Goal: Transaction & Acquisition: Purchase product/service

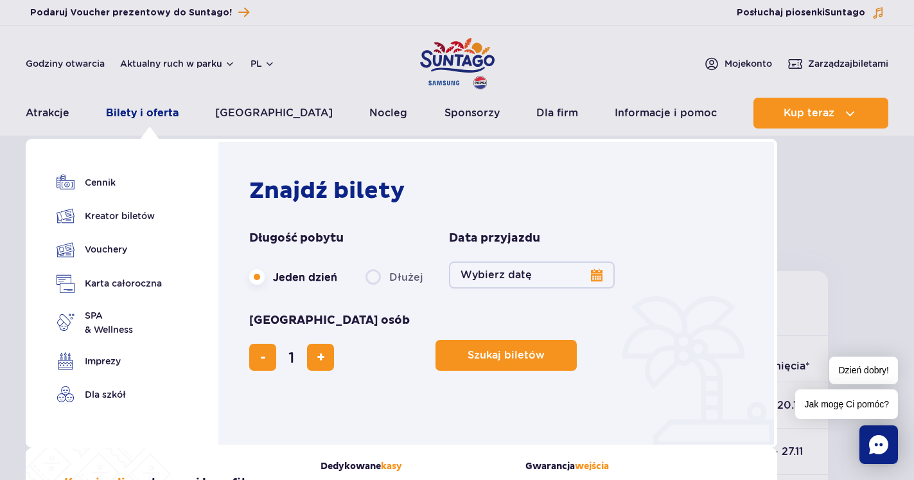
click at [164, 110] on link "Bilety i oferta" at bounding box center [142, 113] width 73 height 31
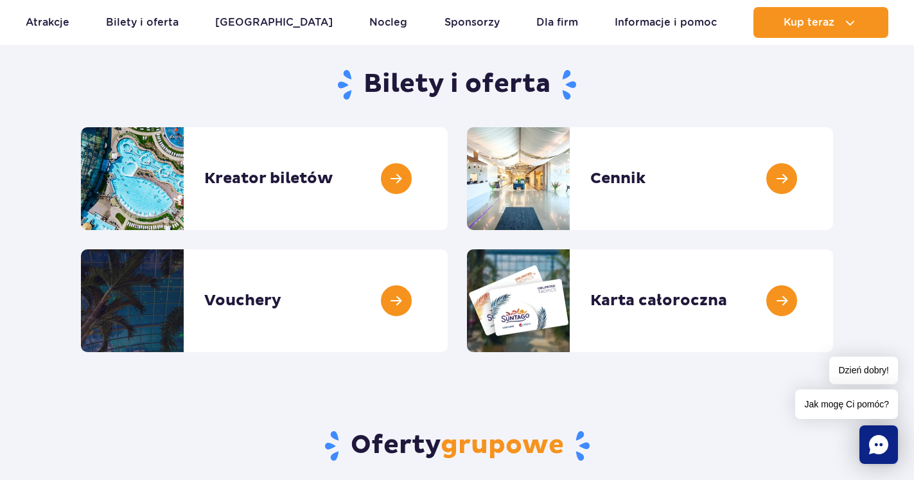
scroll to position [51, 0]
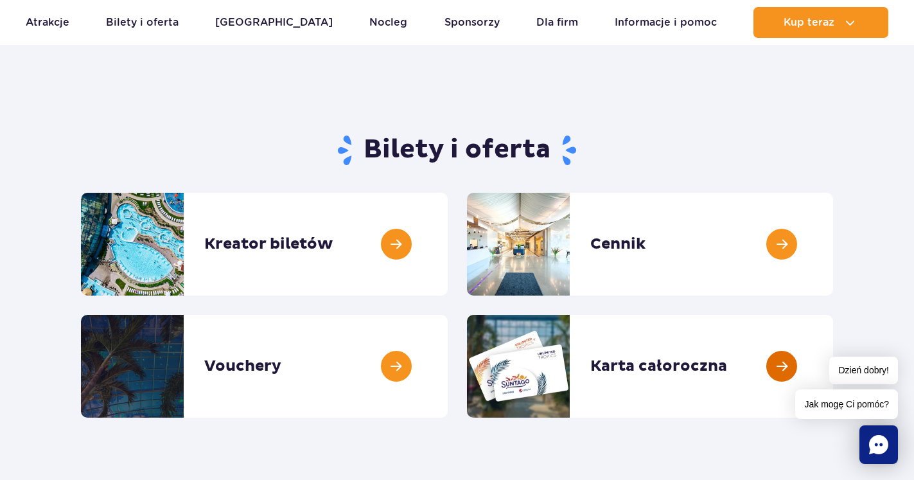
click at [833, 364] on link at bounding box center [833, 366] width 0 height 103
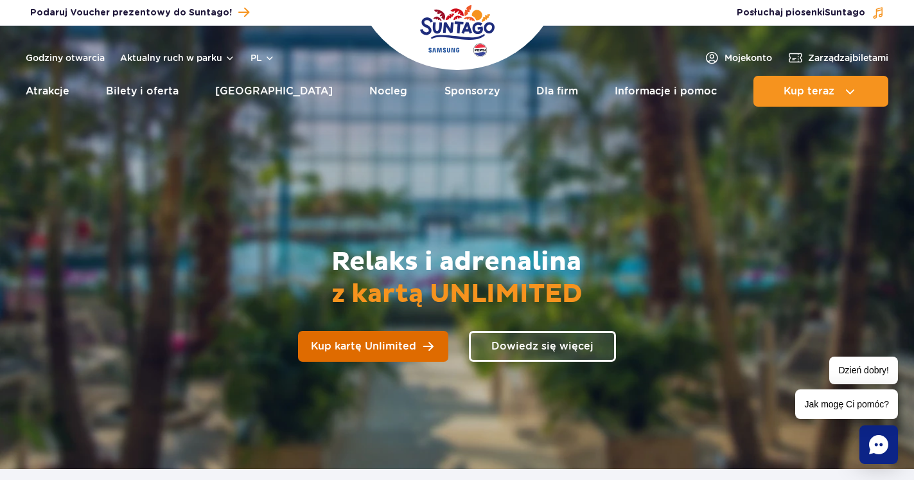
click at [397, 342] on span "Kup kartę Unlimited" at bounding box center [363, 346] width 105 height 10
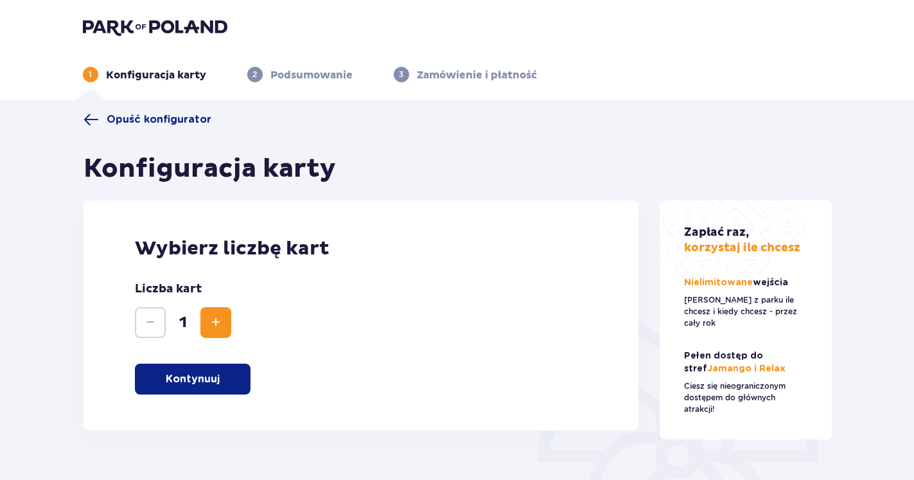
click at [213, 369] on button "Kontynuuj" at bounding box center [193, 378] width 116 height 31
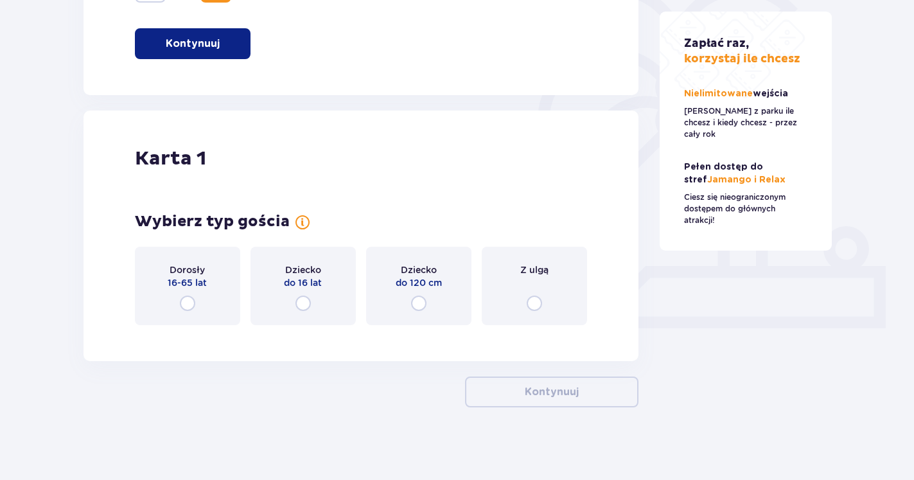
scroll to position [340, 0]
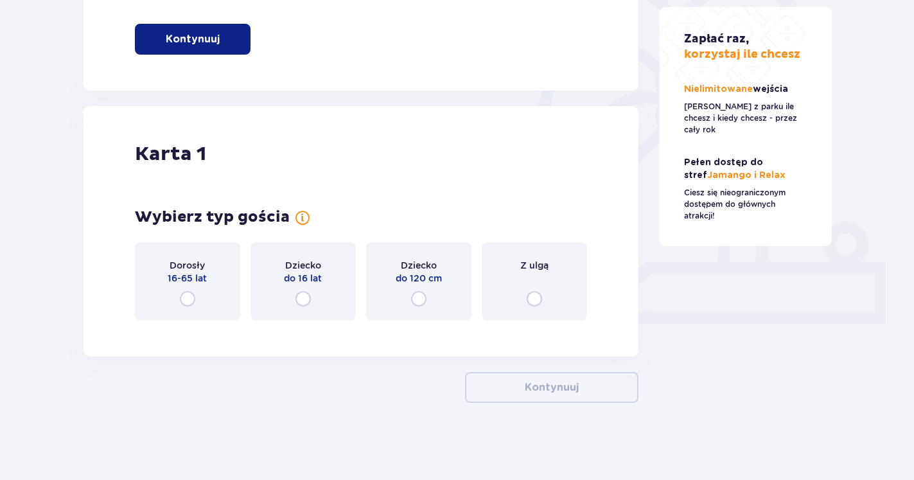
click at [187, 296] on input "radio" at bounding box center [187, 298] width 15 height 15
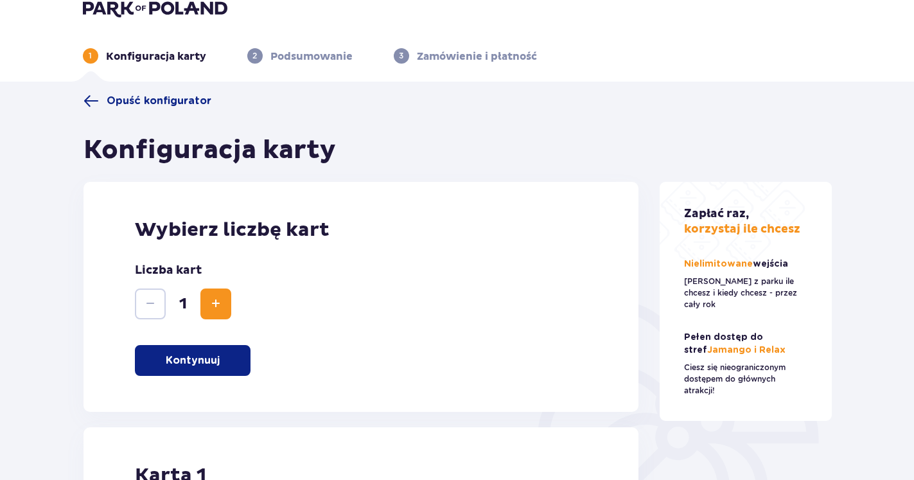
scroll to position [0, 0]
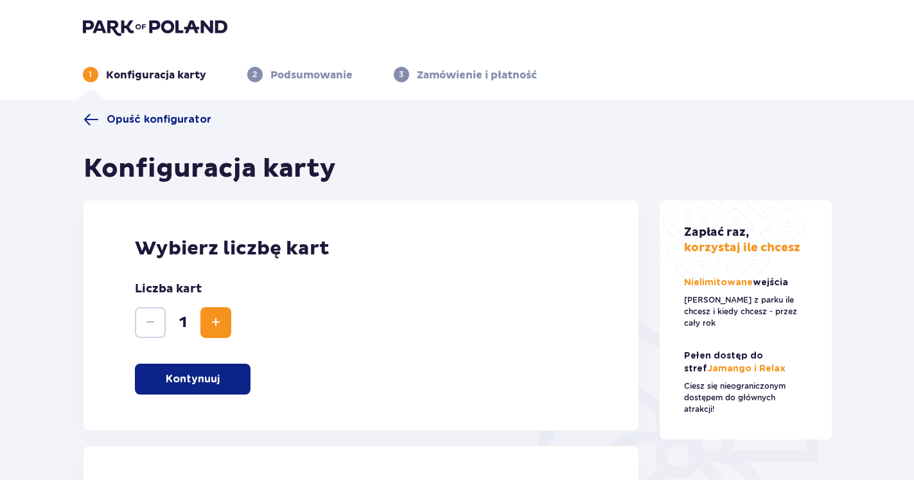
click at [91, 119] on span at bounding box center [90, 119] width 15 height 15
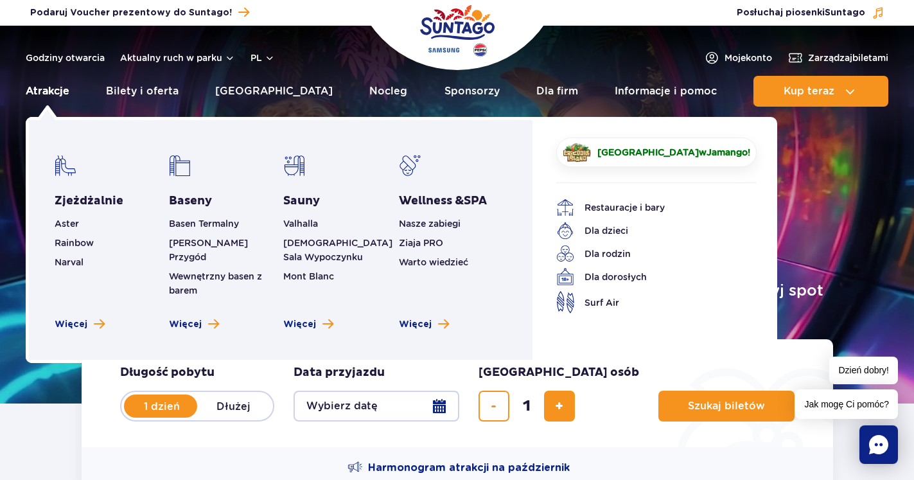
click at [45, 88] on link "Atrakcje" at bounding box center [48, 91] width 44 height 31
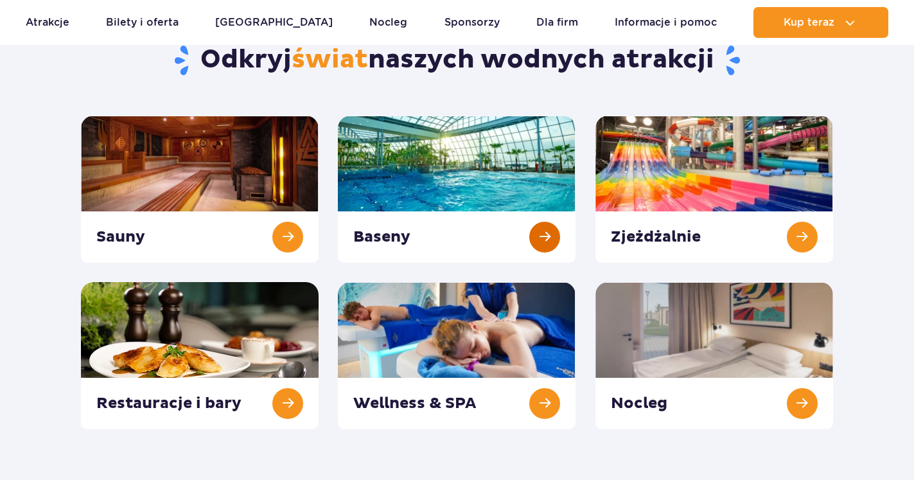
scroll to position [196, 0]
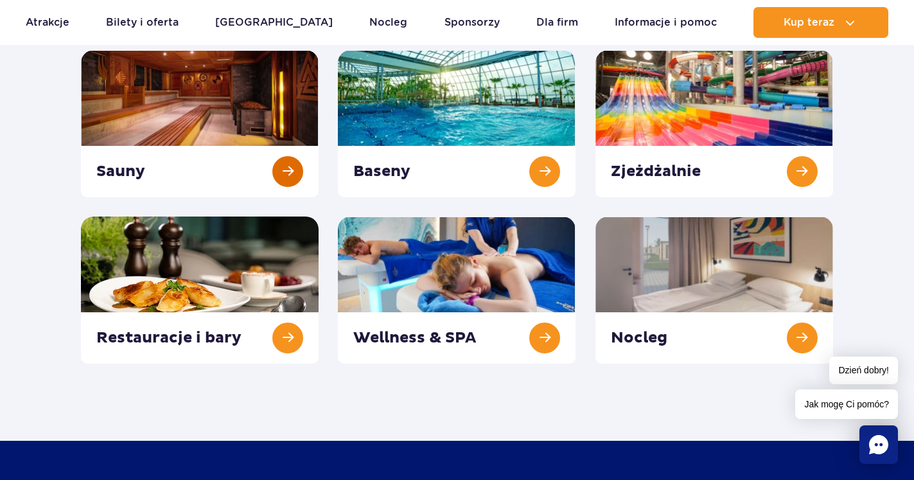
click at [229, 78] on link at bounding box center [200, 123] width 238 height 147
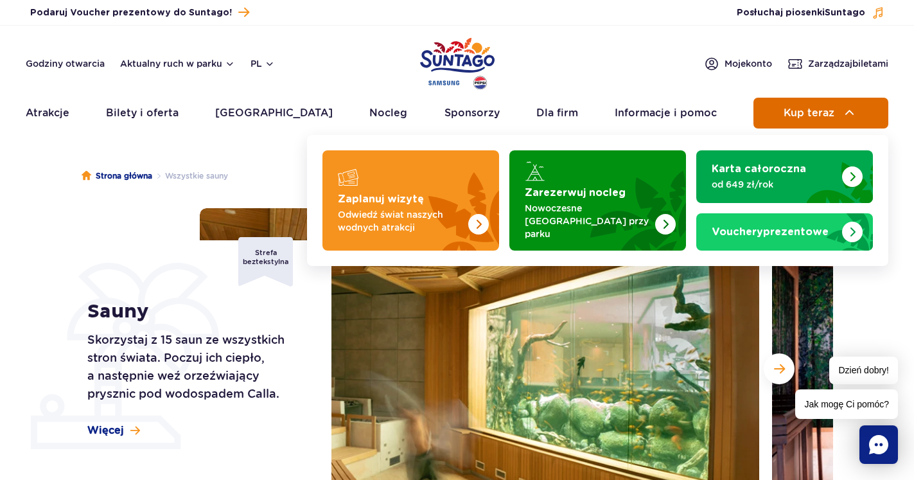
click at [857, 107] on button "Kup teraz" at bounding box center [820, 113] width 135 height 31
click at [850, 110] on img at bounding box center [849, 112] width 15 height 15
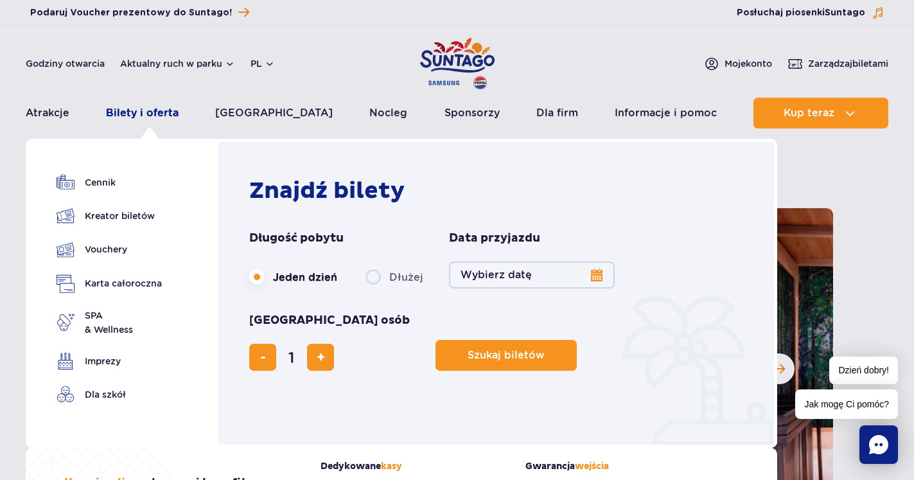
click at [161, 113] on link "Bilety i oferta" at bounding box center [142, 113] width 73 height 31
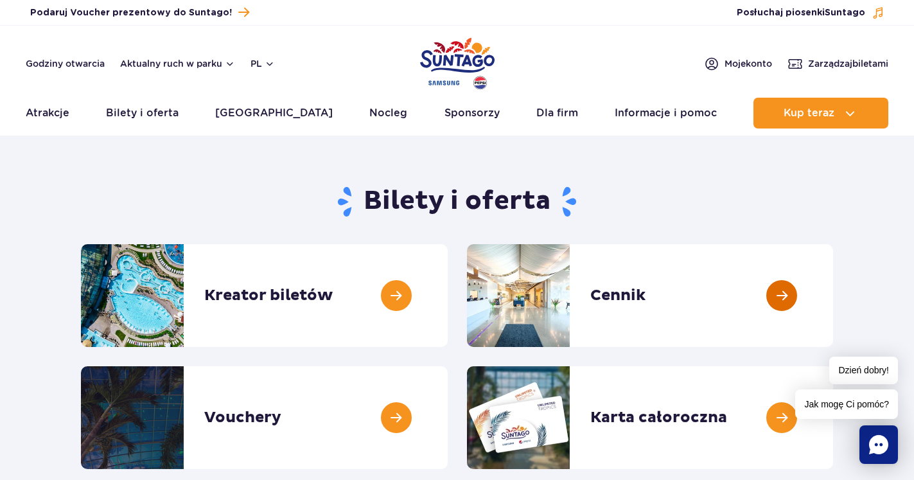
drag, startPoint x: 780, startPoint y: 289, endPoint x: 774, endPoint y: 298, distance: 10.7
click at [833, 291] on link at bounding box center [833, 295] width 0 height 103
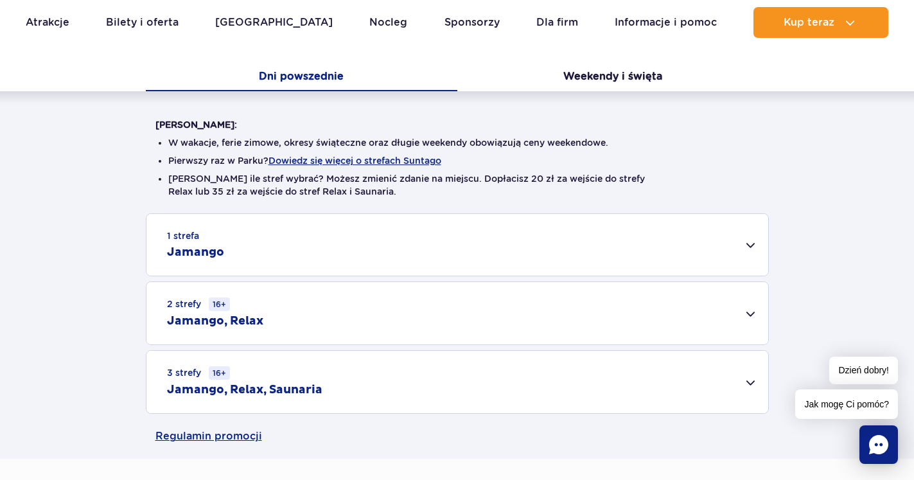
scroll to position [327, 0]
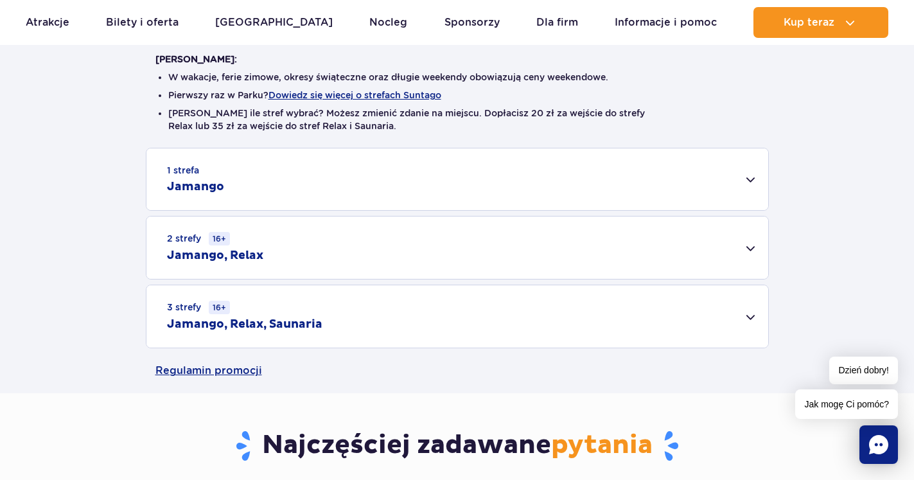
click at [751, 308] on div "3 strefy 16+ Jamango, Relax, Saunaria" at bounding box center [456, 316] width 621 height 62
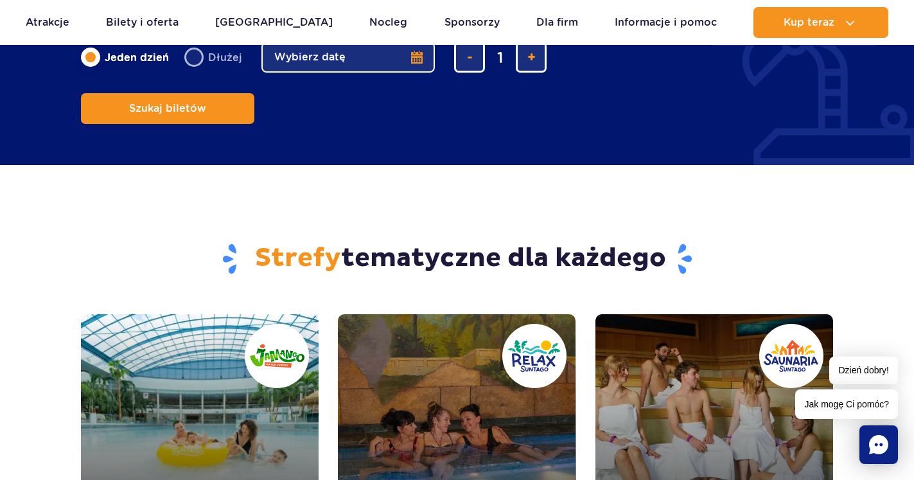
scroll to position [1113, 0]
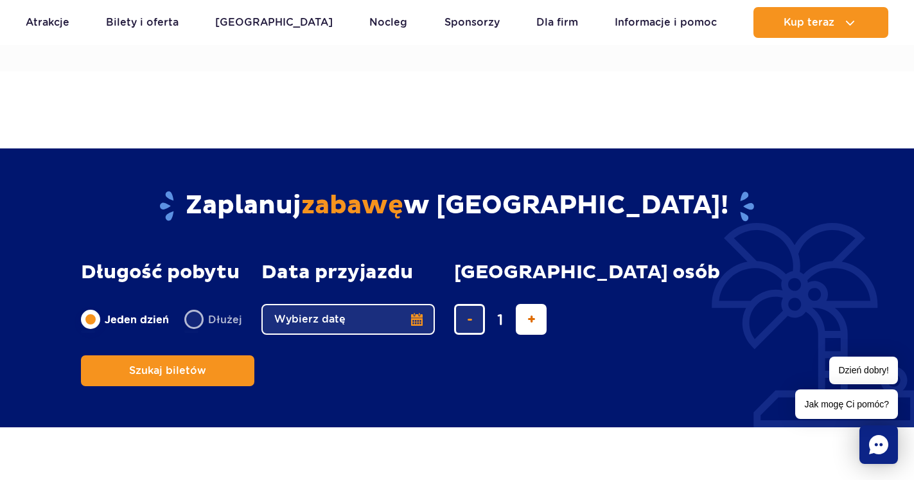
click at [534, 331] on button "dodaj bilet" at bounding box center [531, 319] width 31 height 31
click at [473, 318] on button "usuń bilet" at bounding box center [469, 319] width 31 height 31
type input "2"
